Goal: Register for event/course

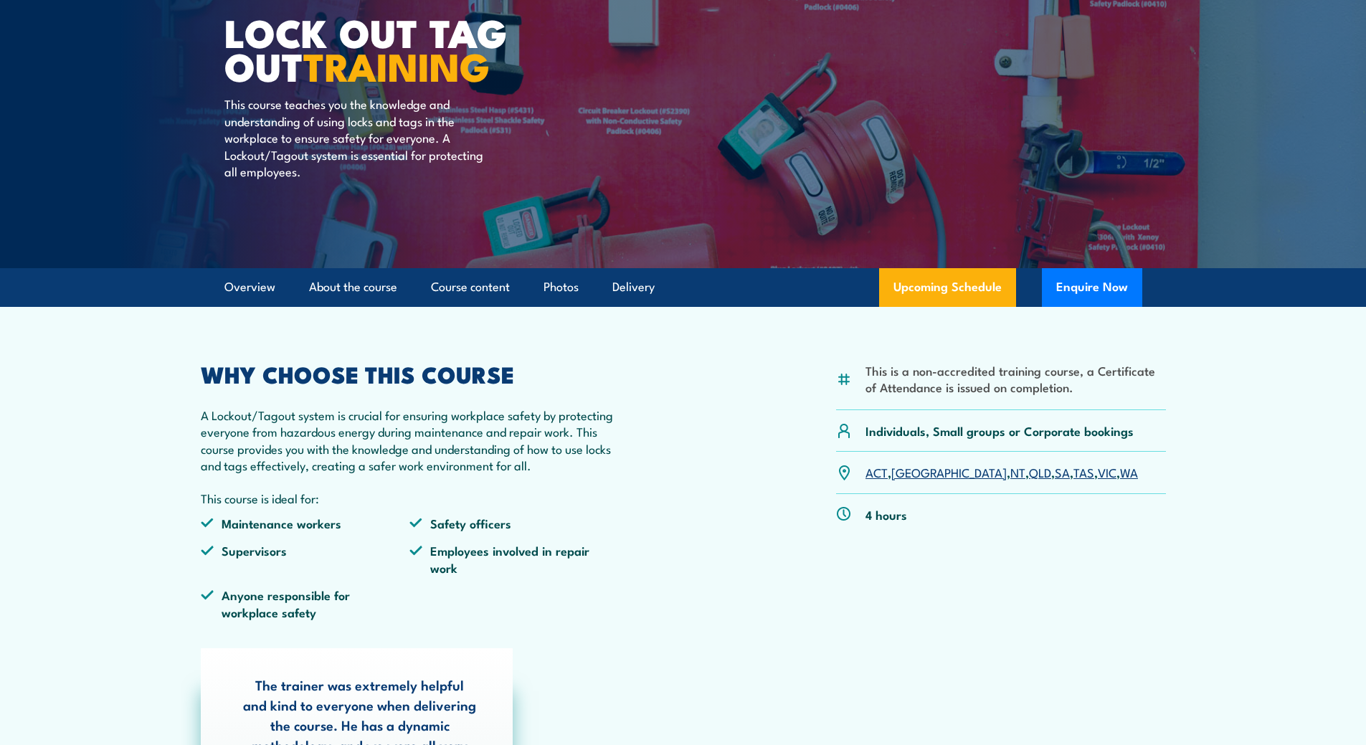
scroll to position [143, 0]
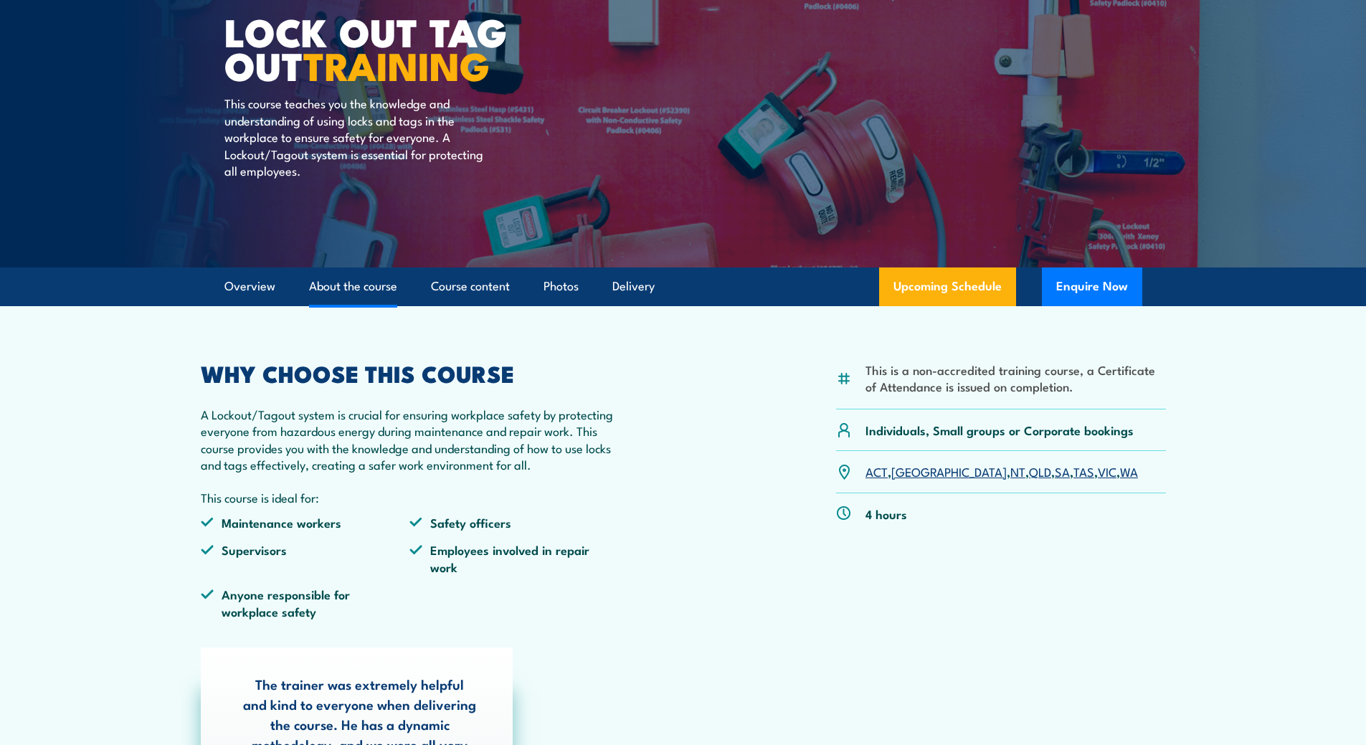
click at [366, 287] on link "About the course" at bounding box center [353, 287] width 88 height 38
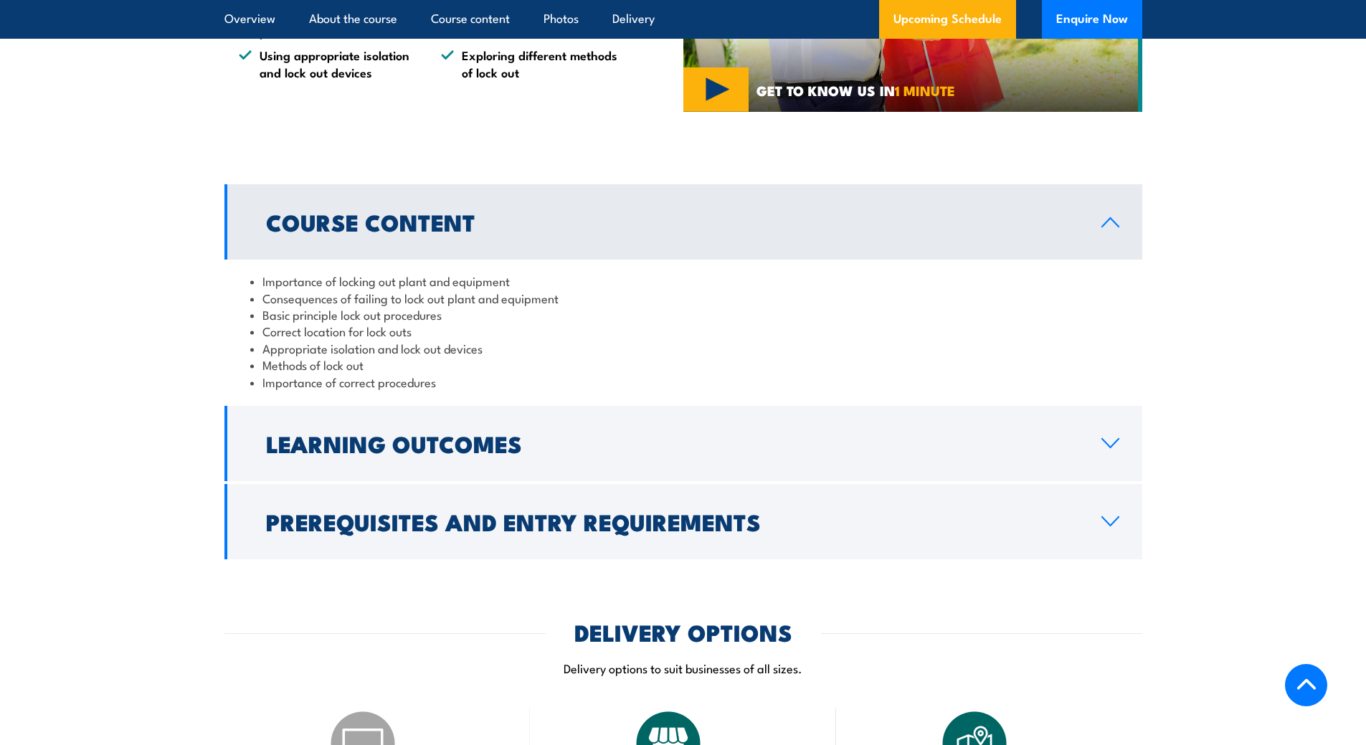
scroll to position [1246, 0]
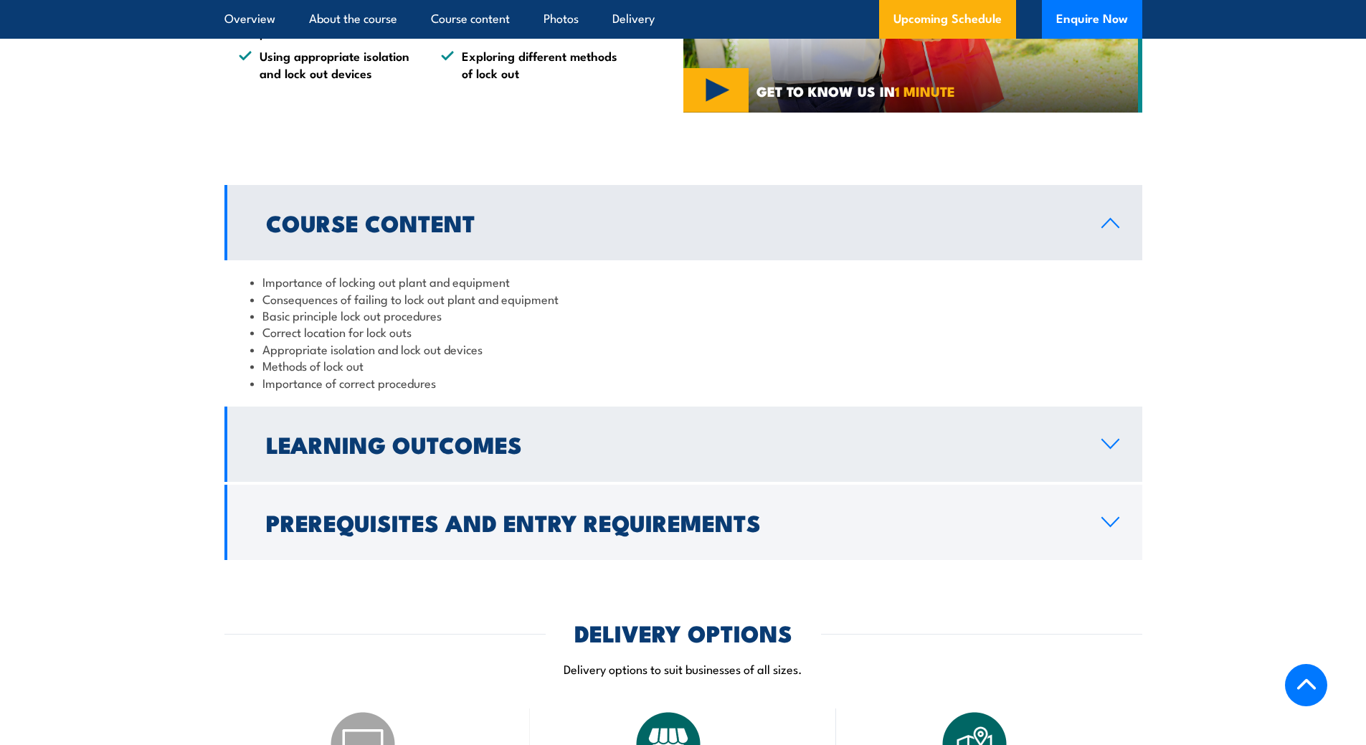
click at [1118, 451] on link "Learning Outcomes" at bounding box center [683, 444] width 918 height 75
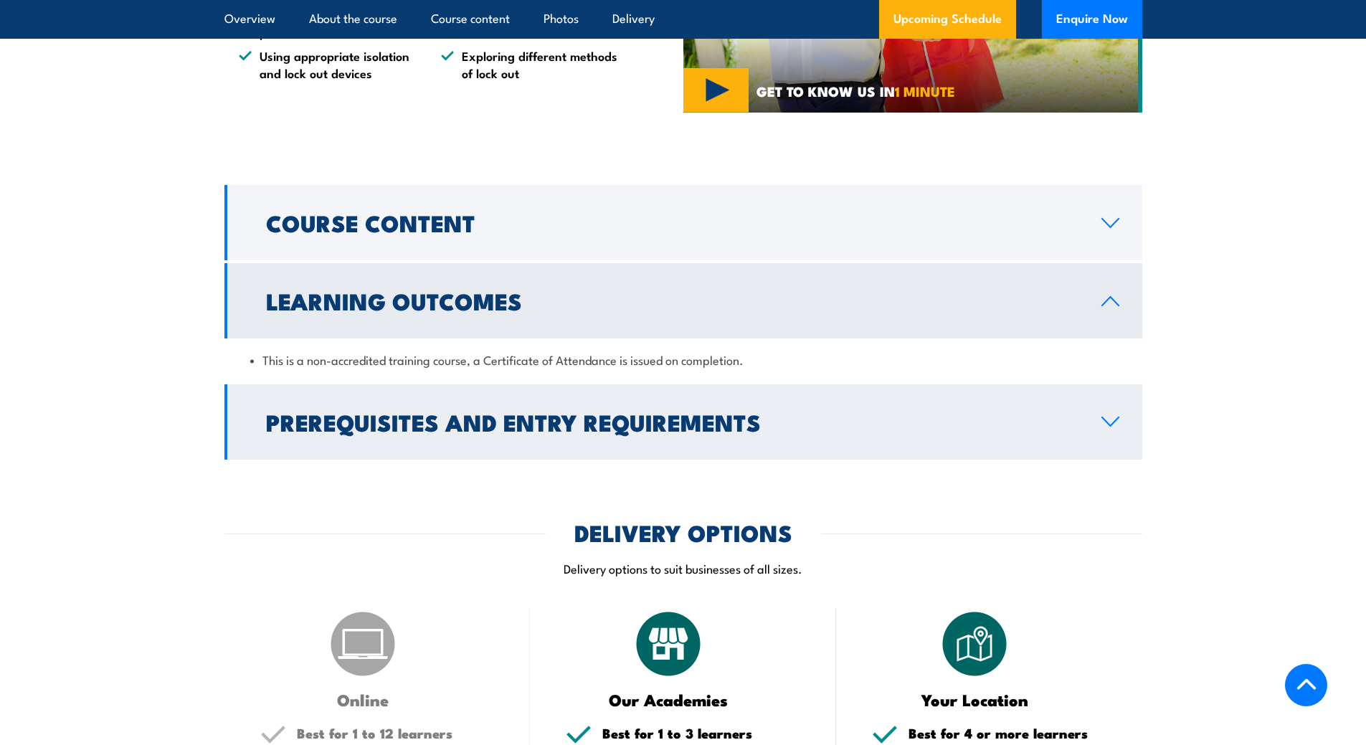
click at [1114, 426] on icon at bounding box center [1110, 421] width 19 height 11
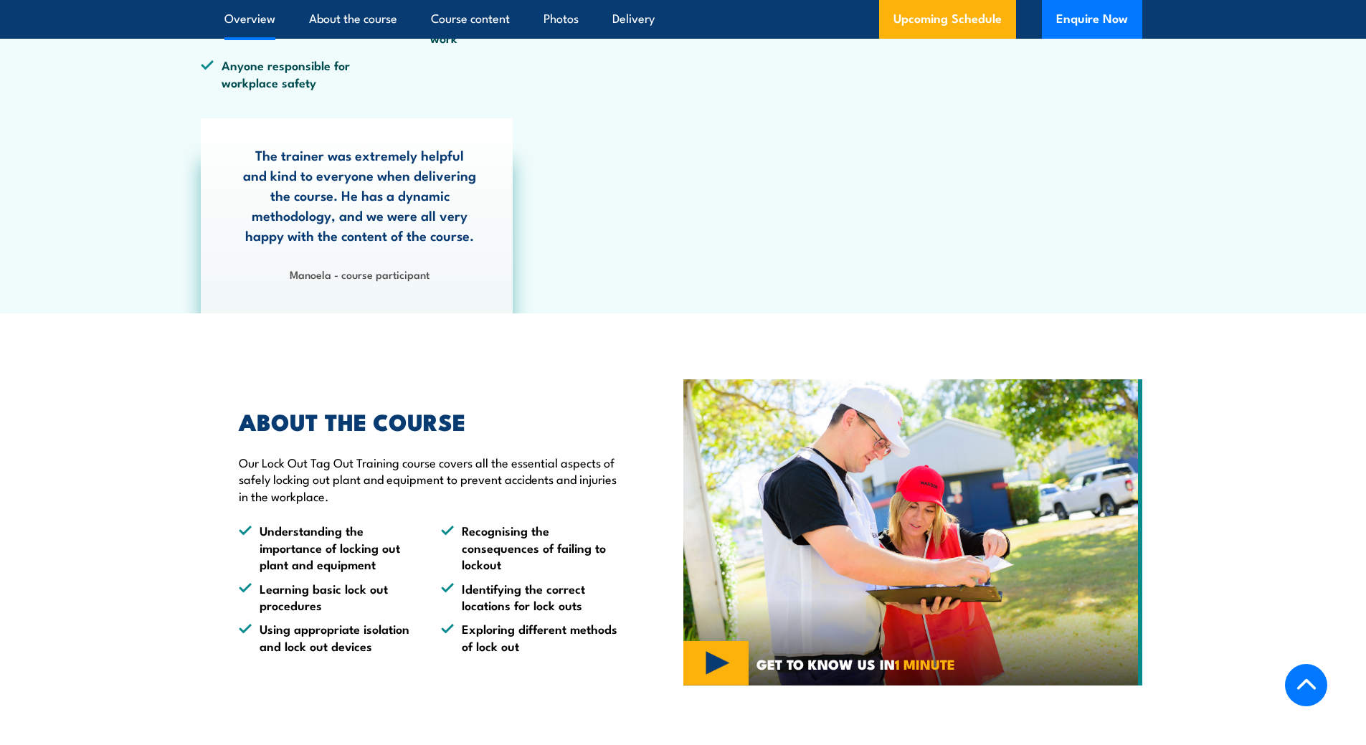
scroll to position [385, 0]
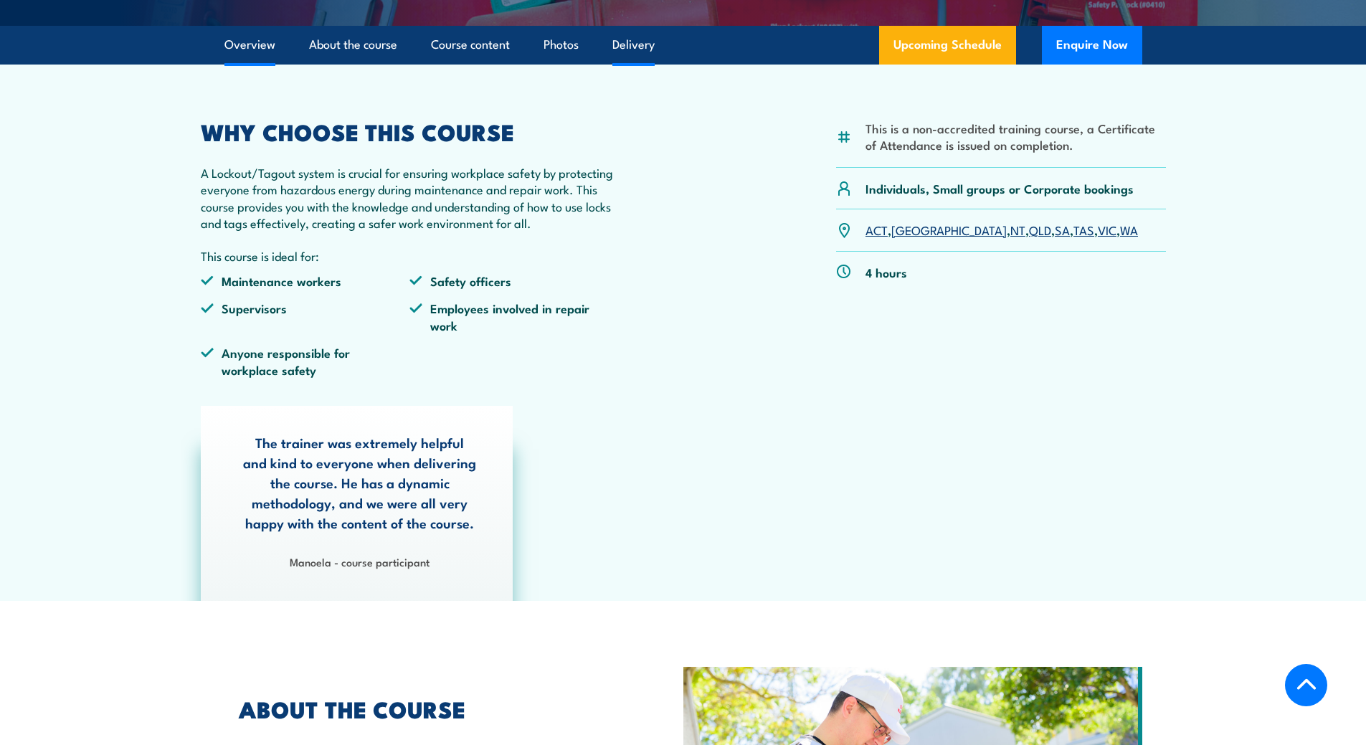
click at [638, 47] on link "Delivery" at bounding box center [633, 45] width 42 height 38
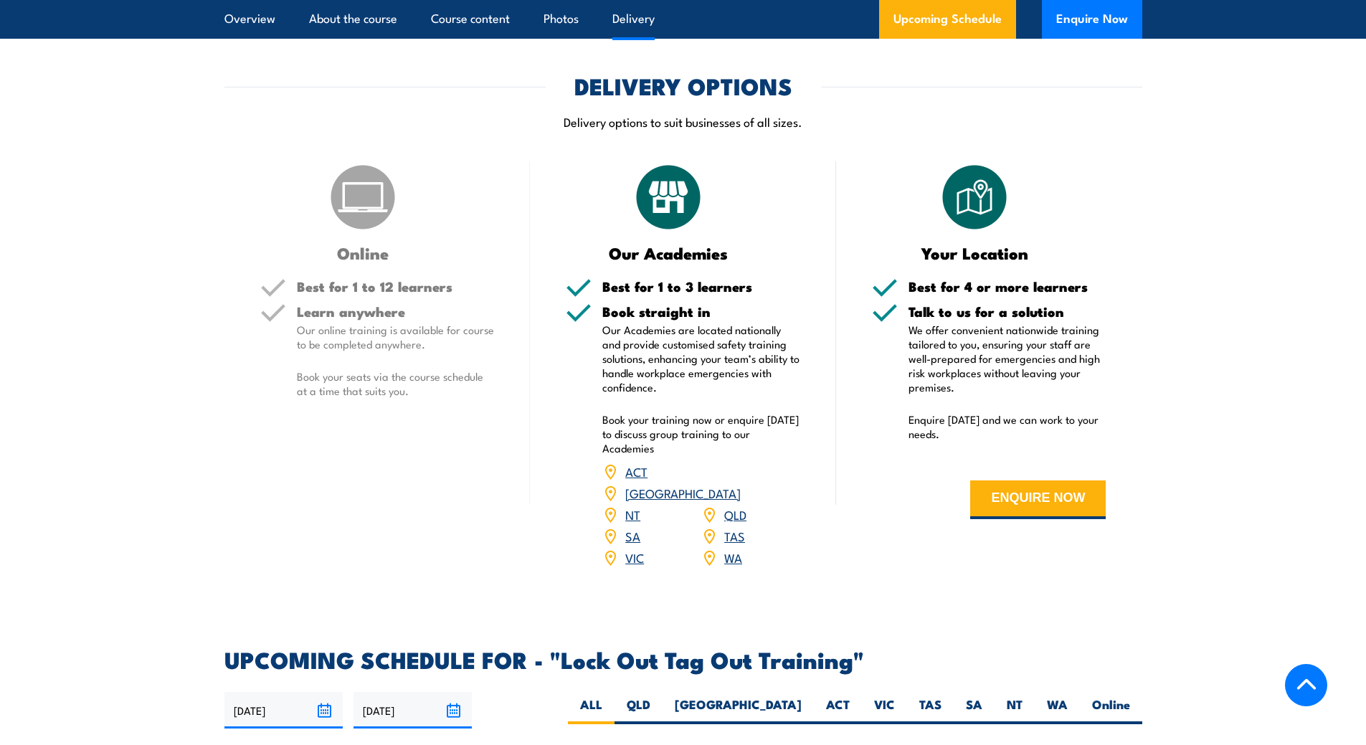
scroll to position [1764, 0]
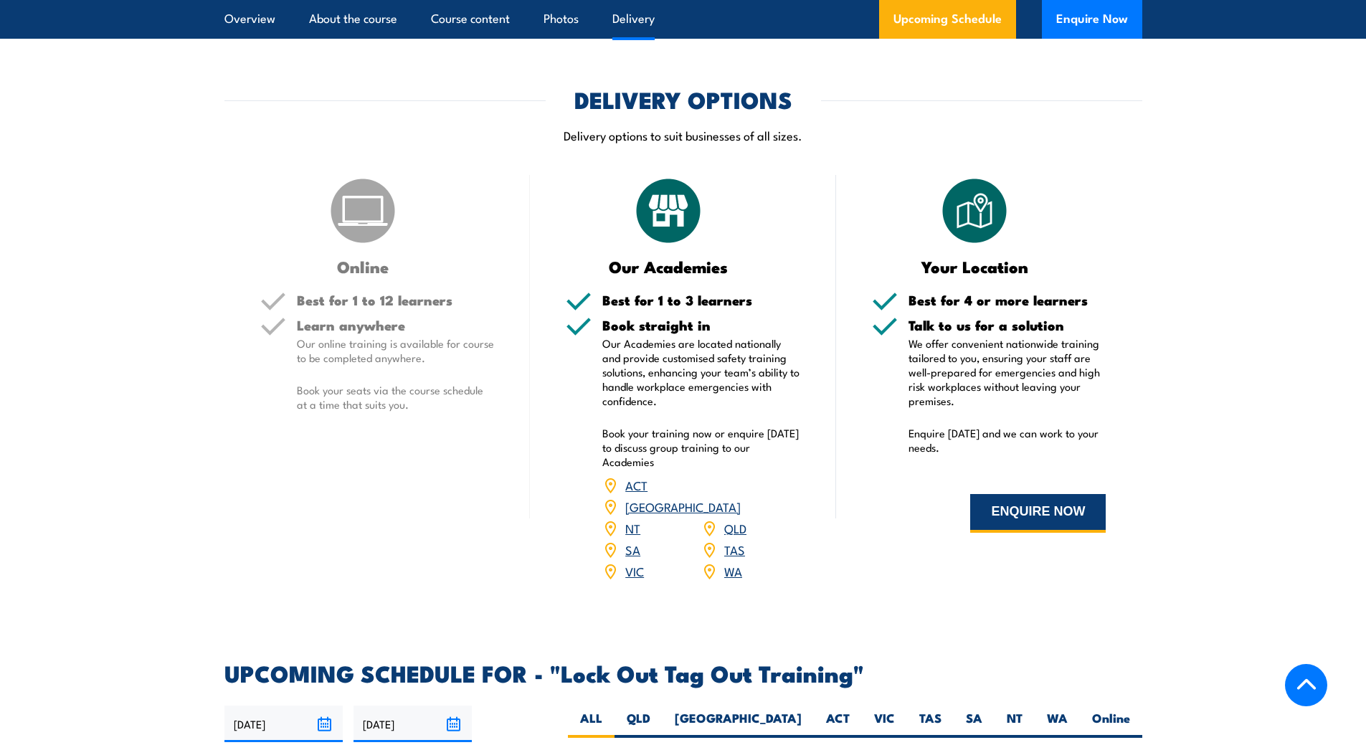
click at [1016, 512] on button "ENQUIRE NOW" at bounding box center [1038, 513] width 136 height 39
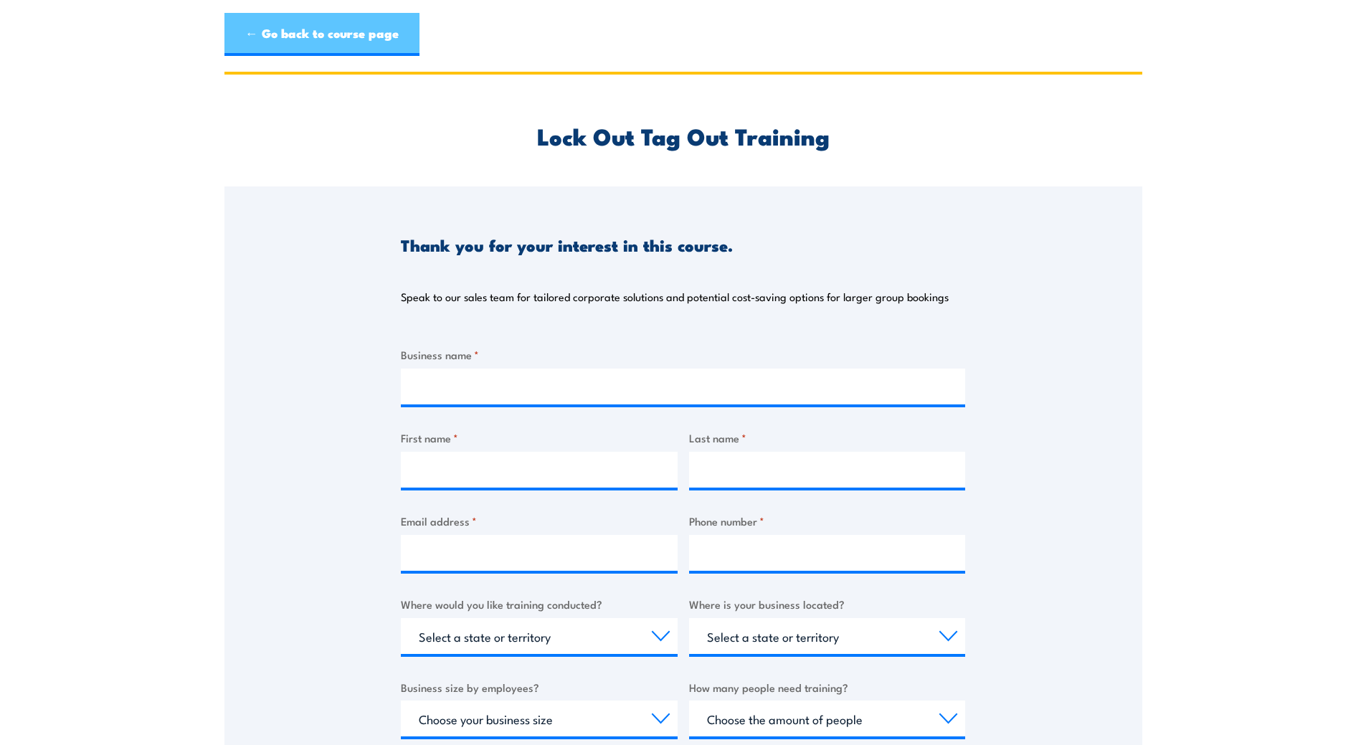
click at [309, 40] on link "← Go back to course page" at bounding box center [321, 34] width 195 height 43
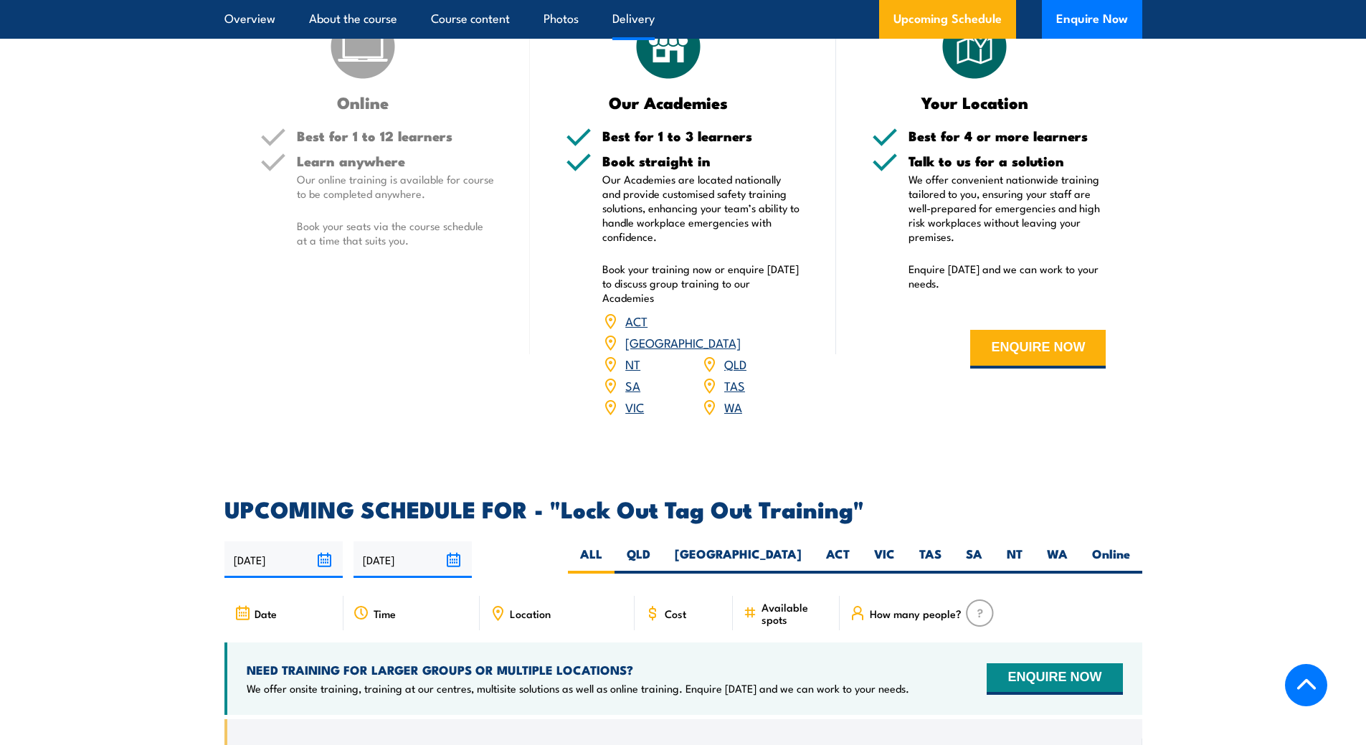
scroll to position [1918, 0]
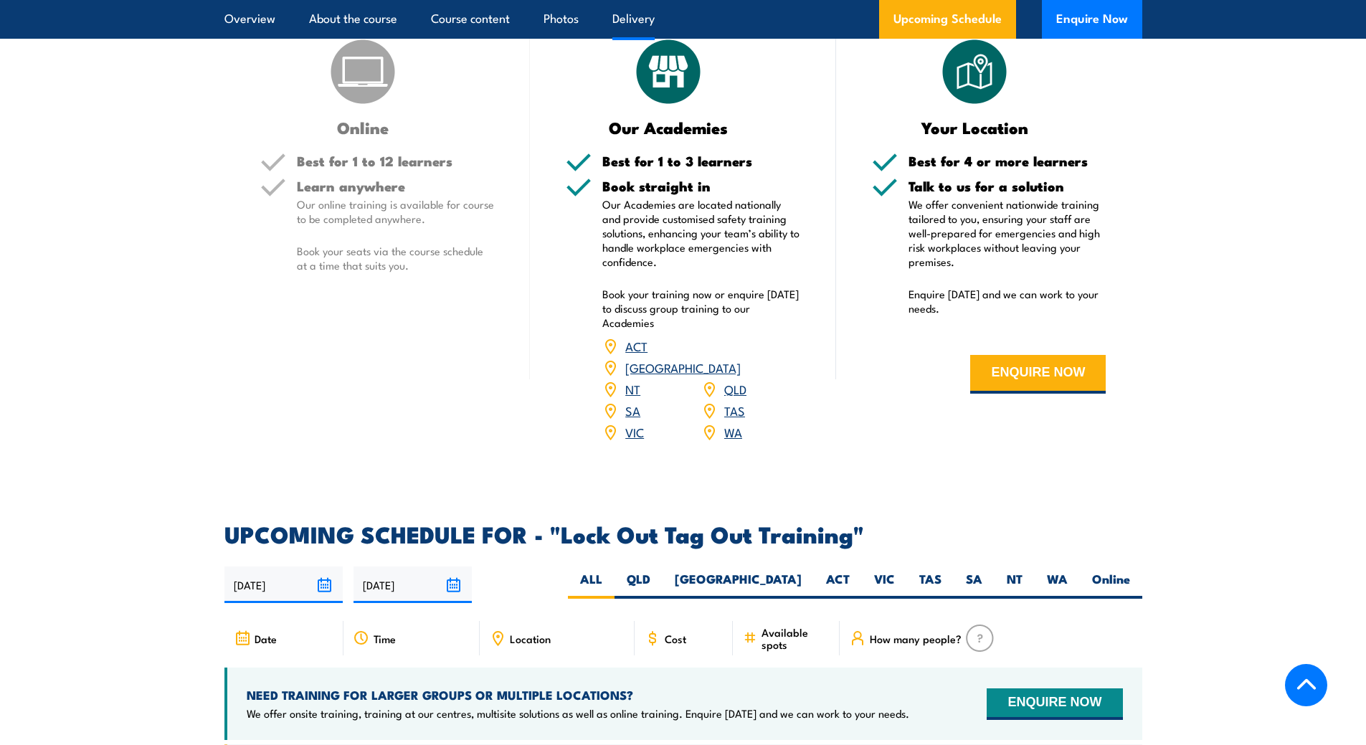
click at [737, 359] on link "[GEOGRAPHIC_DATA]" at bounding box center [682, 367] width 115 height 17
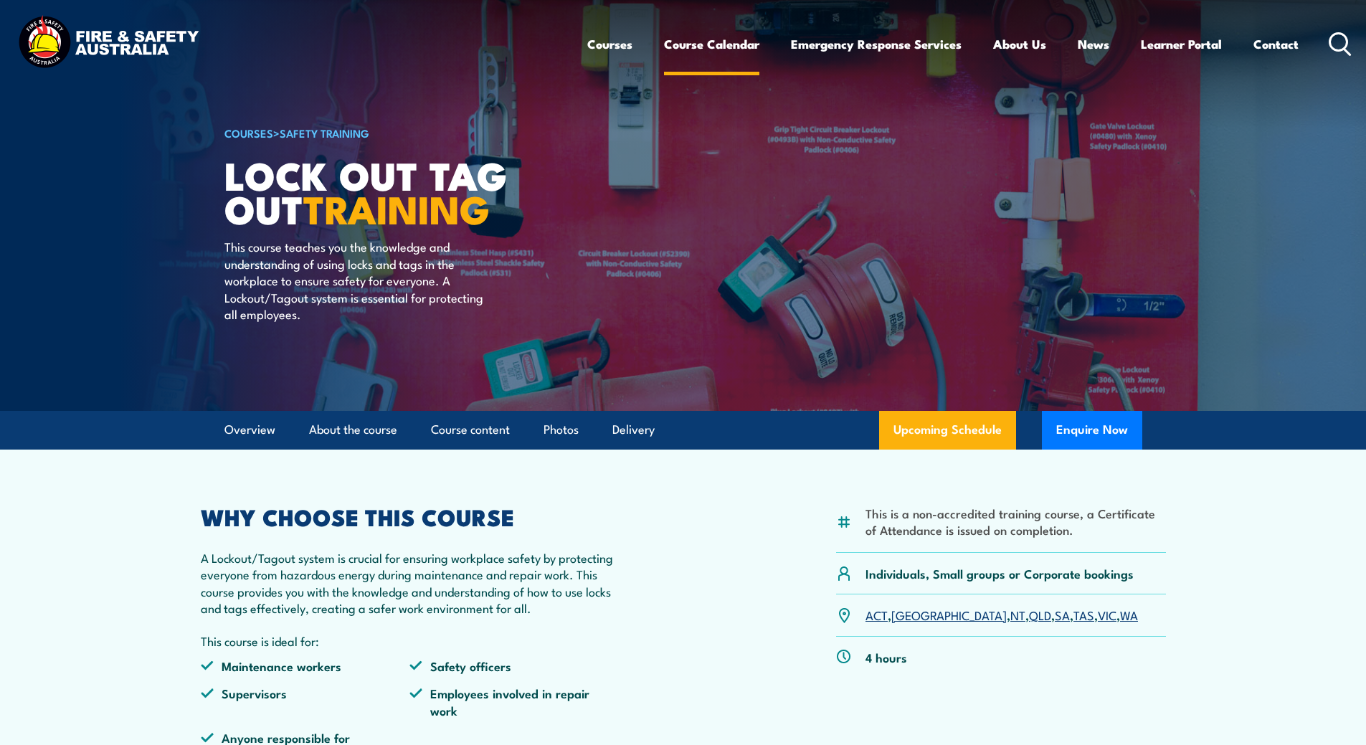
click at [723, 44] on link "Course Calendar" at bounding box center [711, 44] width 95 height 38
click at [721, 45] on link "Course Calendar" at bounding box center [711, 44] width 95 height 38
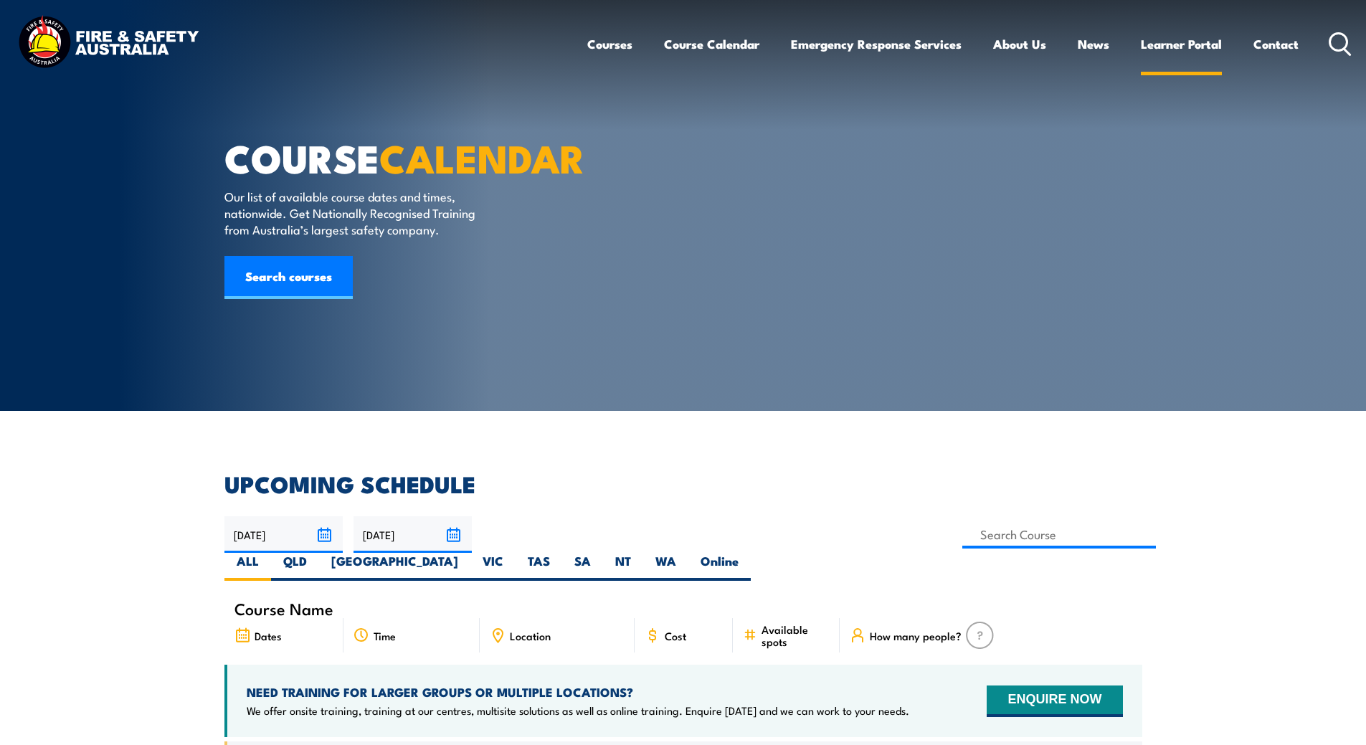
click at [1162, 46] on link "Learner Portal" at bounding box center [1181, 44] width 81 height 38
